Goal: Check status: Check status

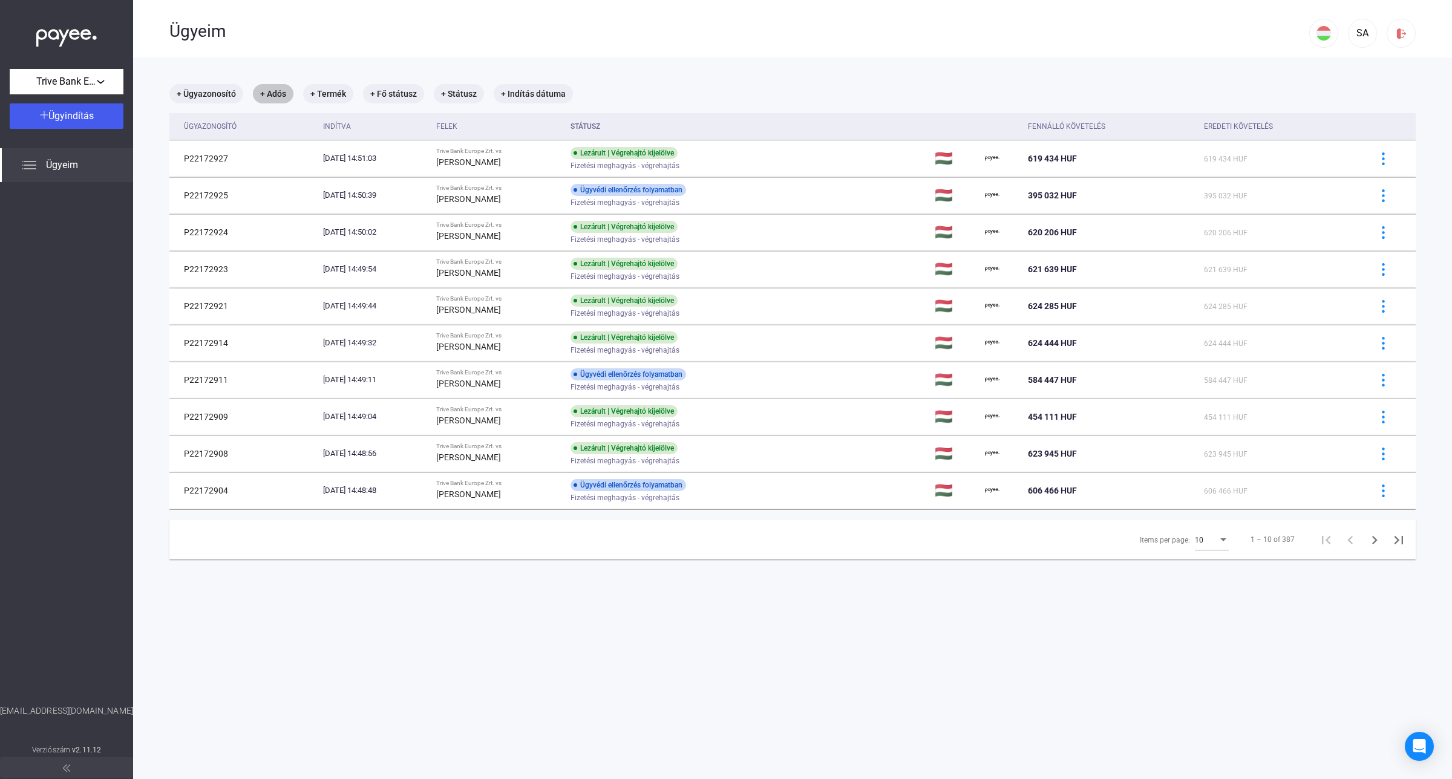
click at [279, 94] on mat-chip "+ Adós" at bounding box center [273, 93] width 41 height 19
type input "**********"
click button "Szűrés" at bounding box center [352, 161] width 181 height 25
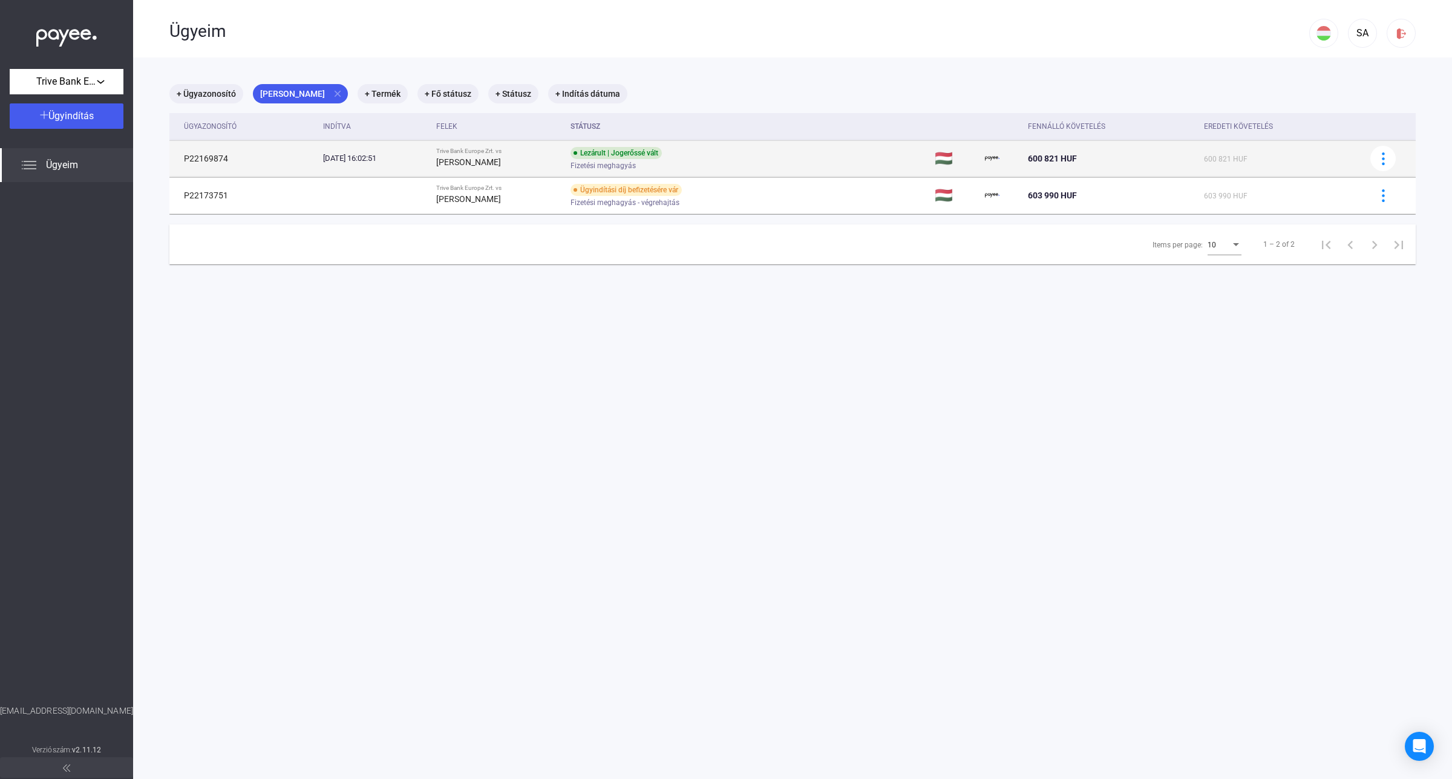
click at [461, 158] on strong "[PERSON_NAME]" at bounding box center [468, 162] width 65 height 10
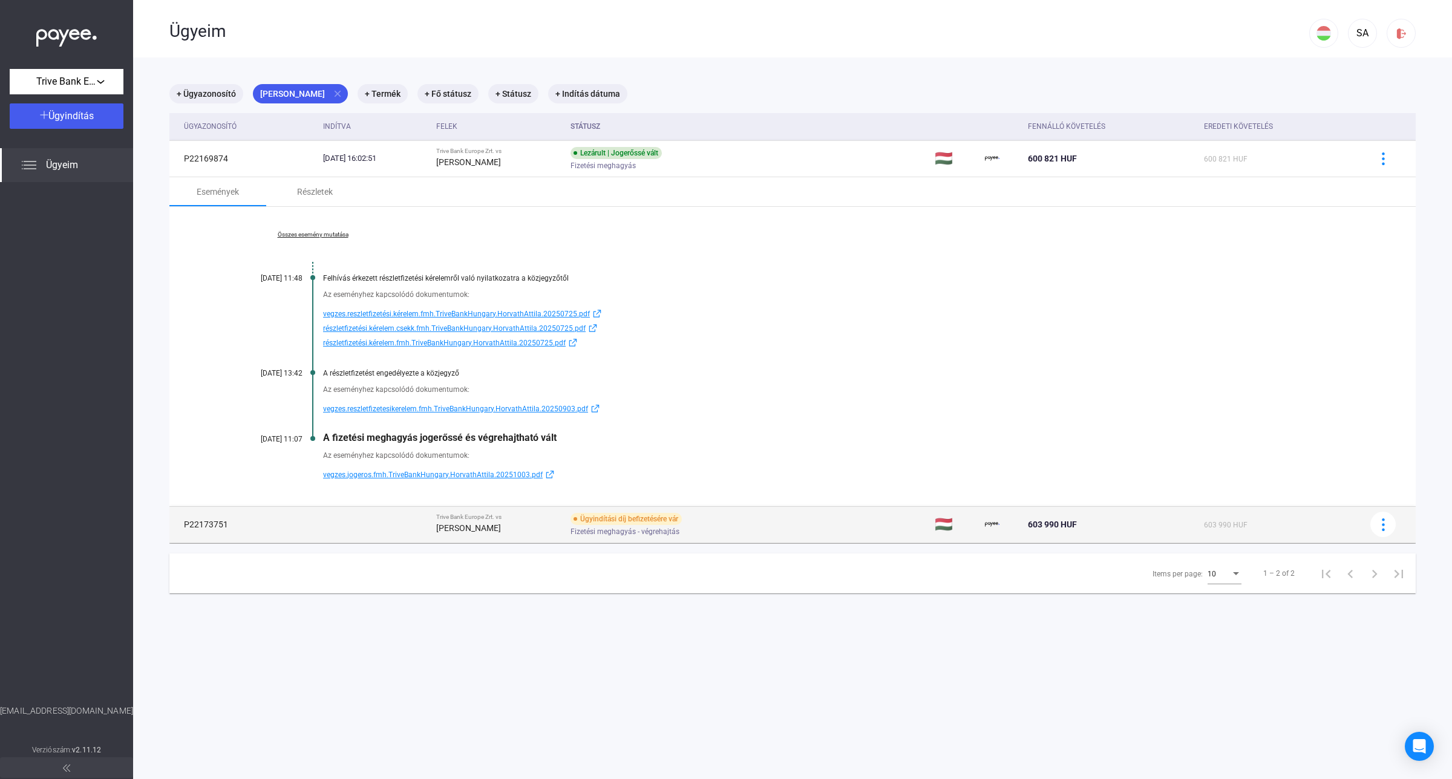
click at [531, 512] on td "Trive Bank Europe Zrt. vs [PERSON_NAME]" at bounding box center [498, 524] width 135 height 36
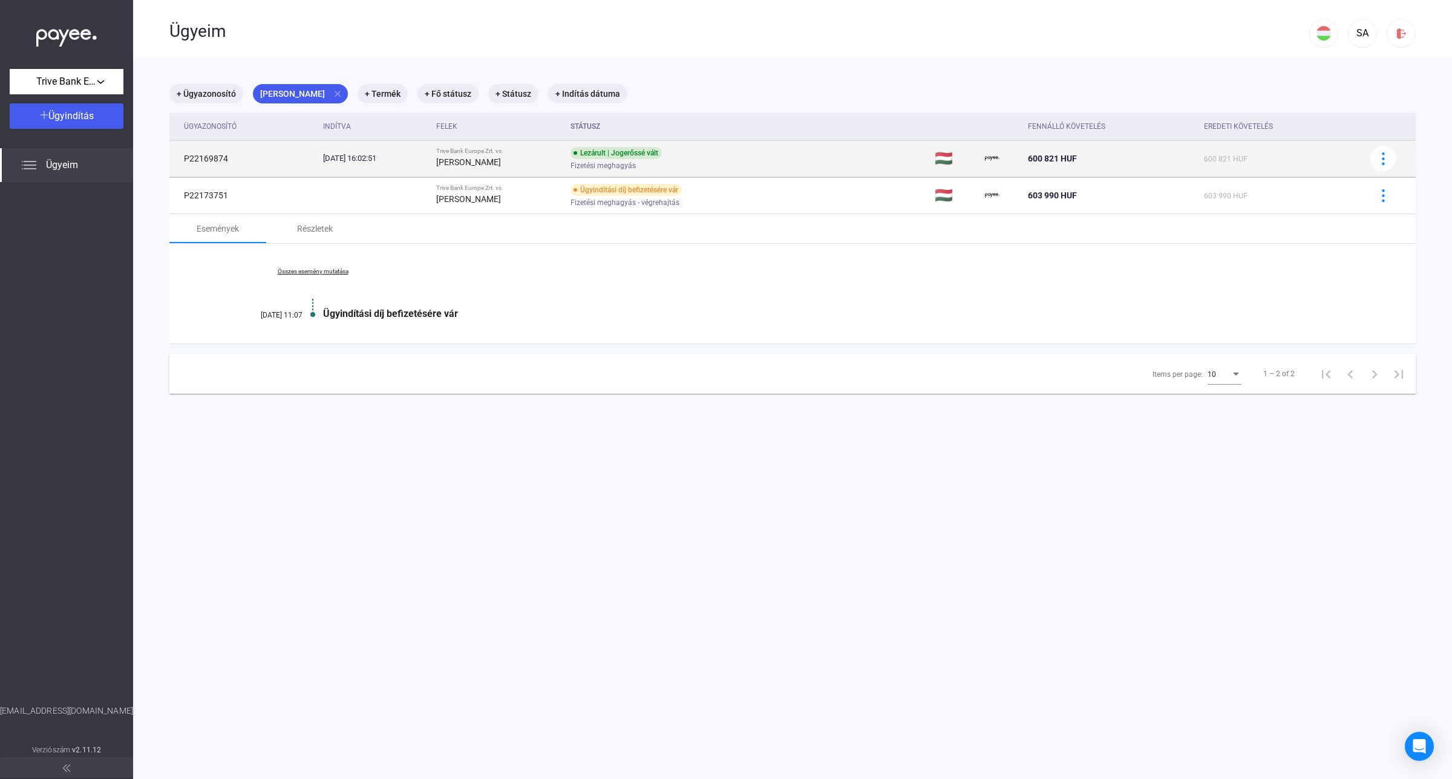
click at [379, 161] on div "[DATE] 16:02:51" at bounding box center [374, 158] width 103 height 12
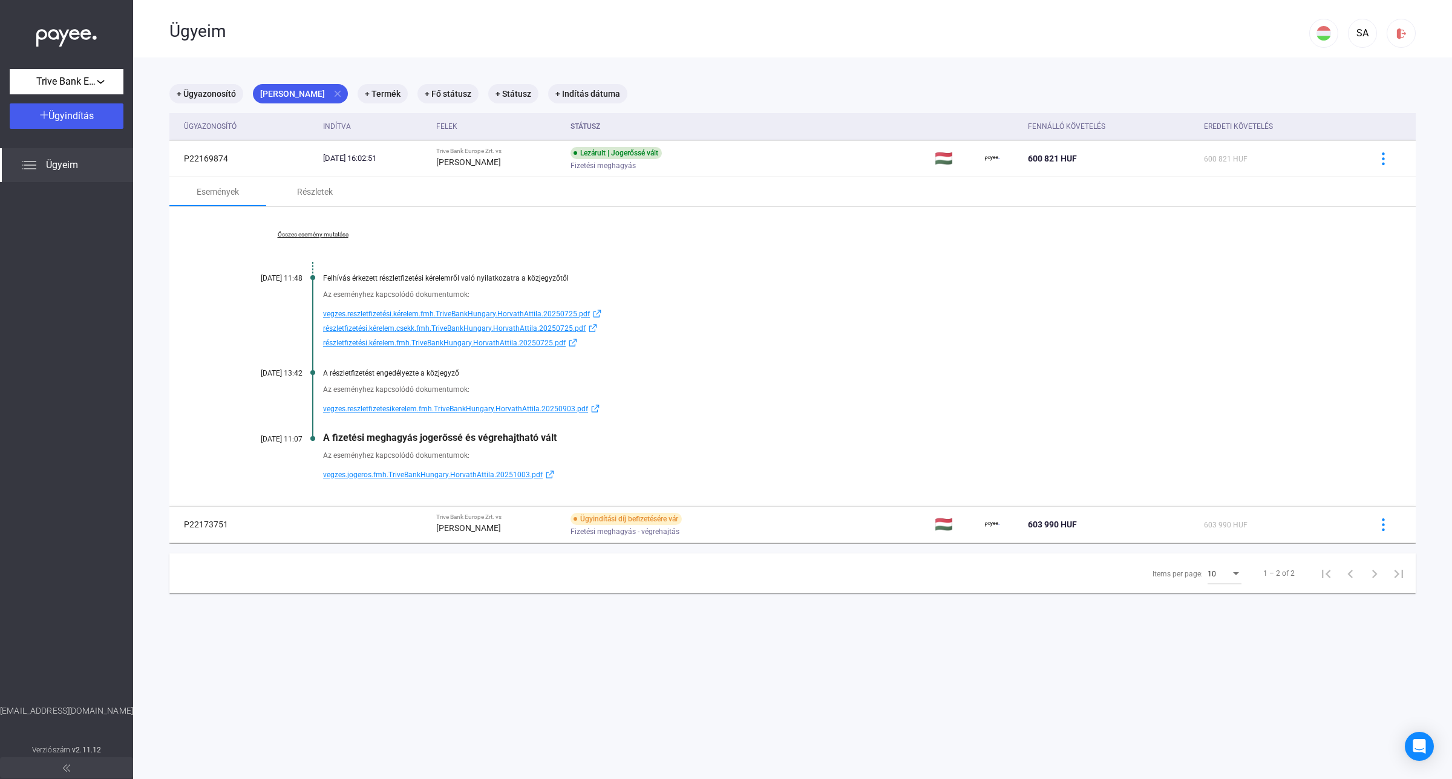
click at [789, 709] on main "+ Ügyazonosító [PERSON_NAME] close + Termék + Fő státusz + Státusz + Indítás dá…" at bounding box center [792, 446] width 1318 height 779
click at [408, 409] on span "vegzes.reszletfizetesikerelem.fmh.TriveBankHungary.HorvathAttila.20250903.pdf" at bounding box center [455, 409] width 265 height 15
click at [315, 94] on mat-chip "[PERSON_NAME] close" at bounding box center [300, 93] width 95 height 19
click at [322, 92] on div at bounding box center [726, 389] width 1452 height 779
